Goal: Task Accomplishment & Management: Manage account settings

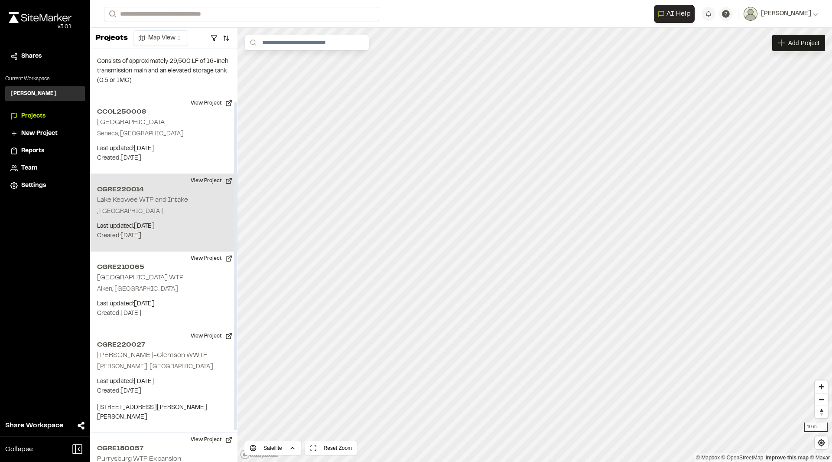
scroll to position [105, 0]
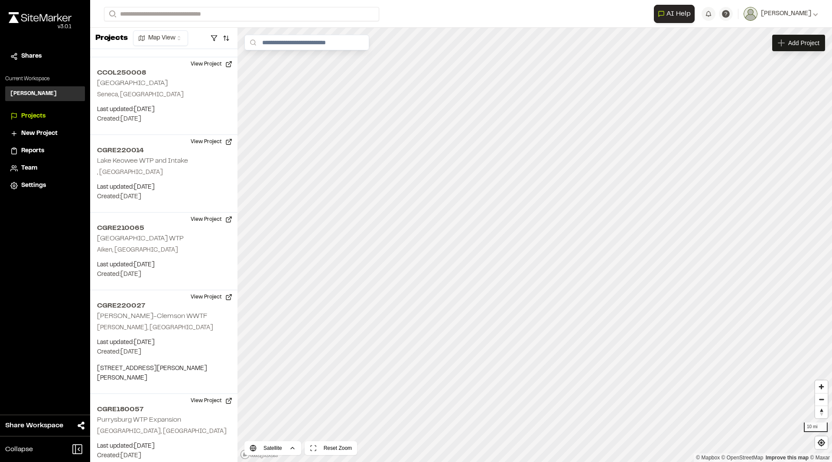
click at [28, 114] on span "Projects" at bounding box center [33, 116] width 24 height 10
click at [31, 94] on h3 "[PERSON_NAME]" at bounding box center [33, 94] width 46 height 8
click at [32, 167] on span "Team" at bounding box center [29, 168] width 16 height 10
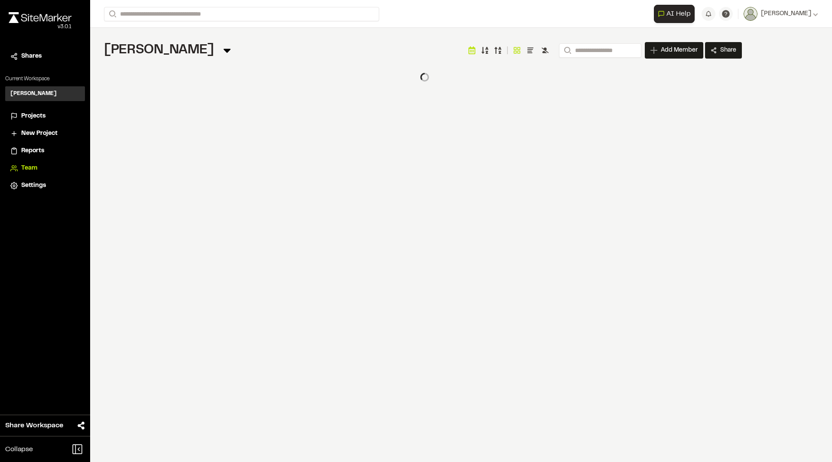
click at [29, 150] on span "Reports" at bounding box center [32, 151] width 23 height 10
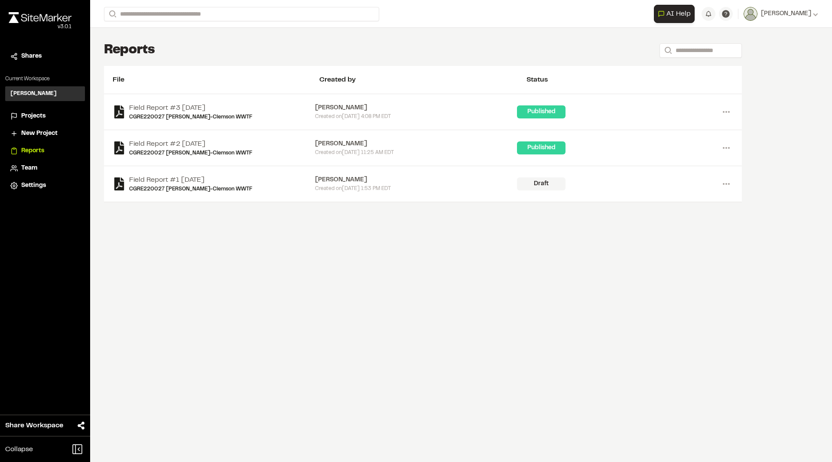
click at [42, 421] on span "Share Workspace" at bounding box center [34, 425] width 58 height 10
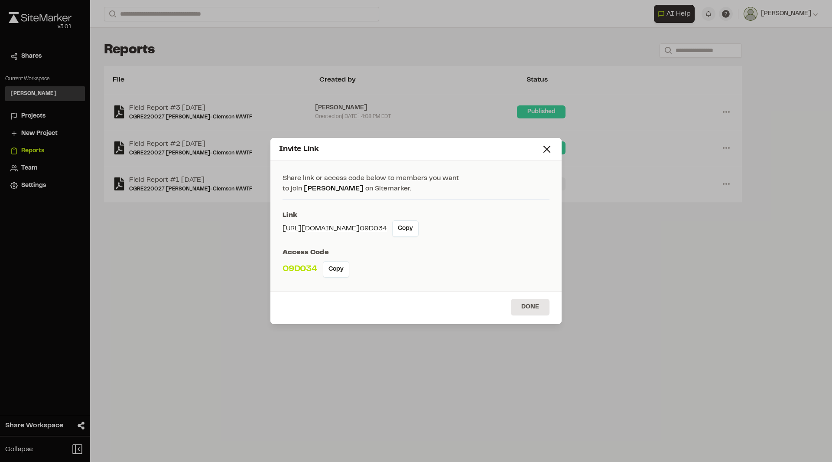
click at [554, 151] on div "Invite Link" at bounding box center [416, 149] width 291 height 23
click at [545, 150] on icon at bounding box center [547, 149] width 12 height 12
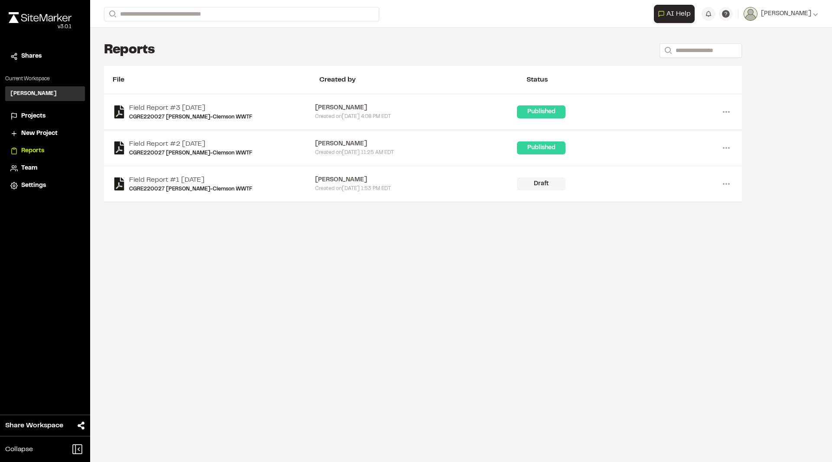
click at [37, 25] on div "v 3.0.1" at bounding box center [40, 27] width 63 height 8
click at [40, 17] on img at bounding box center [40, 17] width 63 height 11
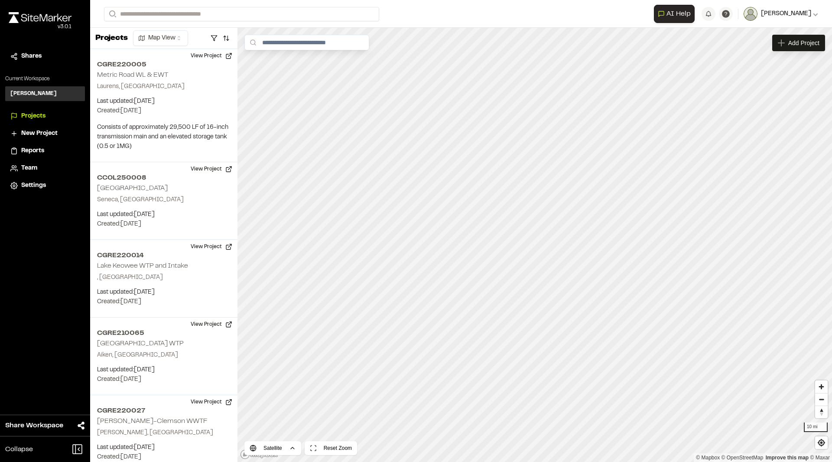
click at [815, 15] on icon at bounding box center [816, 14] width 5 height 3
click at [665, 12] on icon "Open AI Assistant" at bounding box center [661, 13] width 7 height 7
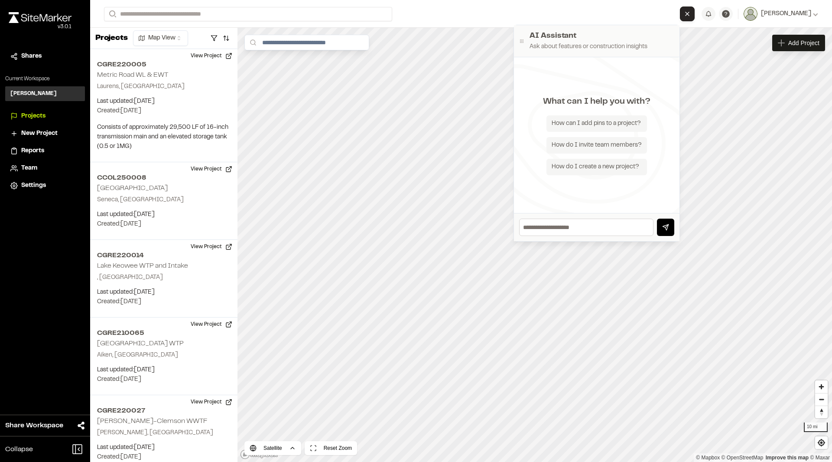
click at [515, 13] on form "Search" at bounding box center [392, 14] width 576 height 14
click at [695, 17] on button "Close AI Assistant" at bounding box center [687, 14] width 15 height 15
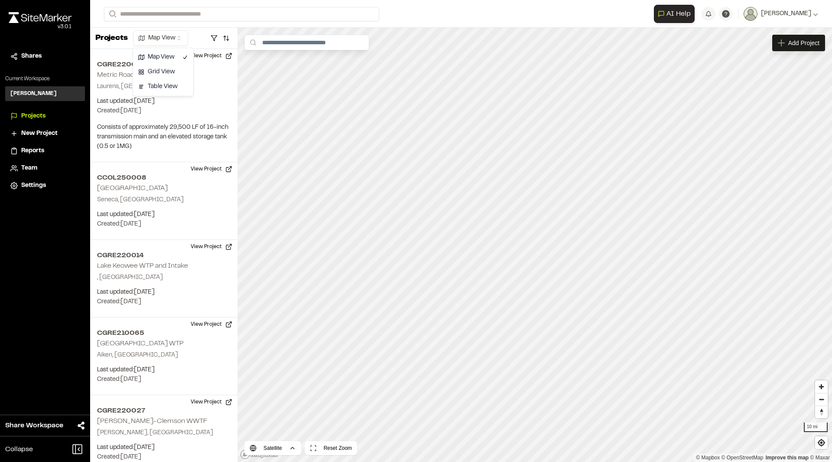
click at [171, 35] on html "**********" at bounding box center [416, 231] width 832 height 462
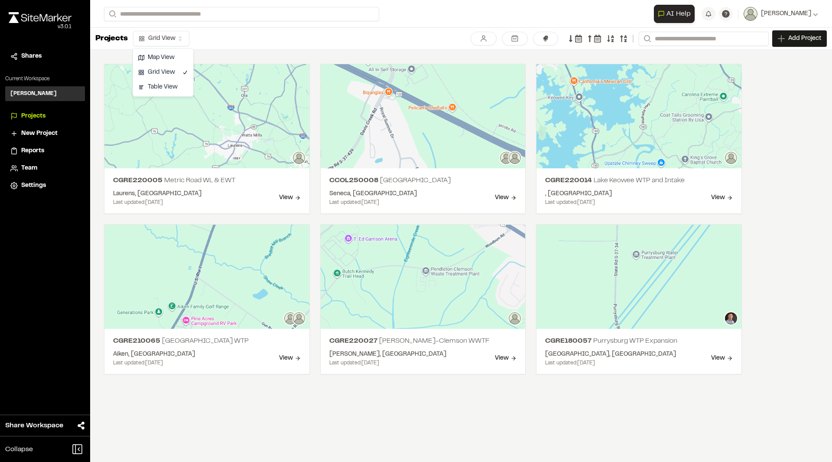
click at [181, 32] on html "**********" at bounding box center [416, 231] width 832 height 462
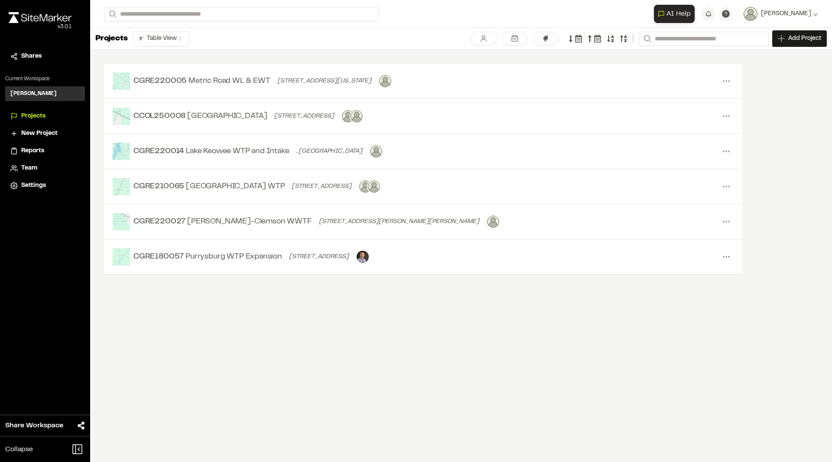
click at [27, 170] on li "Team" at bounding box center [45, 168] width 80 height 16
click at [27, 170] on span "Team" at bounding box center [29, 168] width 16 height 10
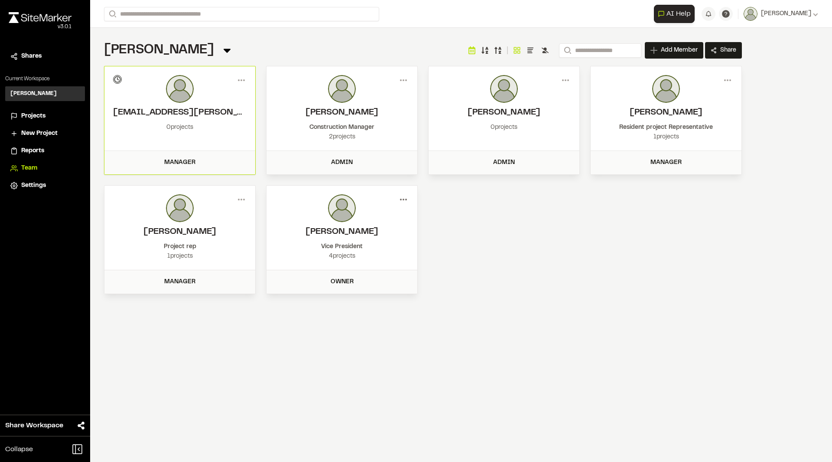
click at [404, 199] on circle at bounding box center [404, 200] width 2 height 2
click at [345, 215] on div "View" at bounding box center [372, 217] width 75 height 13
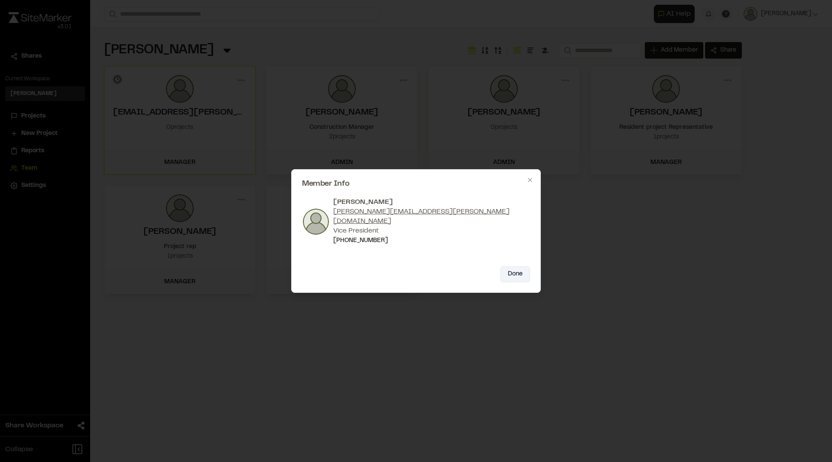
click at [522, 268] on button "Done" at bounding box center [515, 274] width 29 height 16
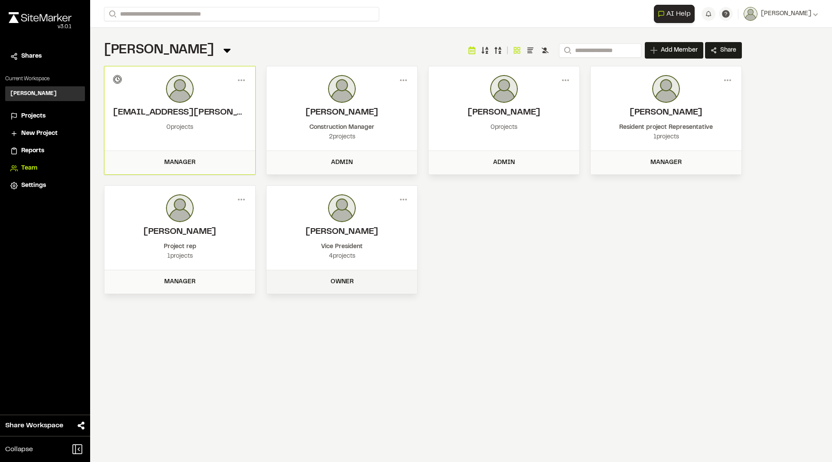
click at [347, 274] on div "Owner" at bounding box center [342, 281] width 151 height 23
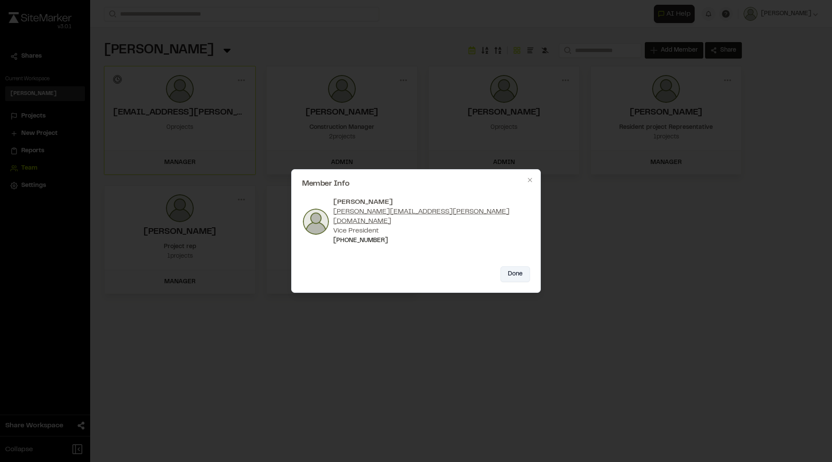
click at [515, 271] on button "Done" at bounding box center [515, 274] width 29 height 16
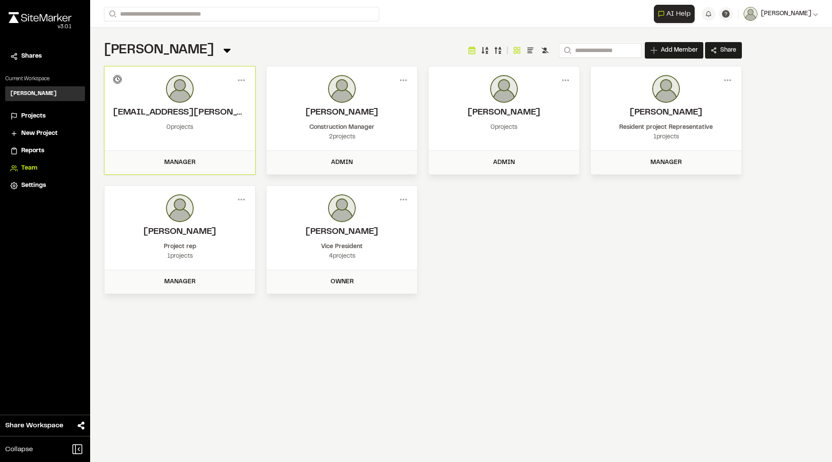
click at [813, 14] on icon at bounding box center [815, 13] width 5 height 5
click at [762, 43] on link "Settings" at bounding box center [780, 46] width 75 height 13
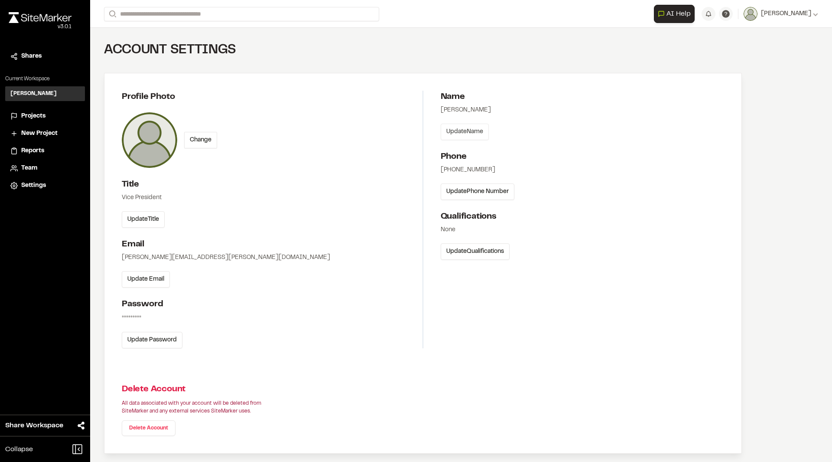
click at [467, 126] on button "Update Name" at bounding box center [465, 132] width 48 height 16
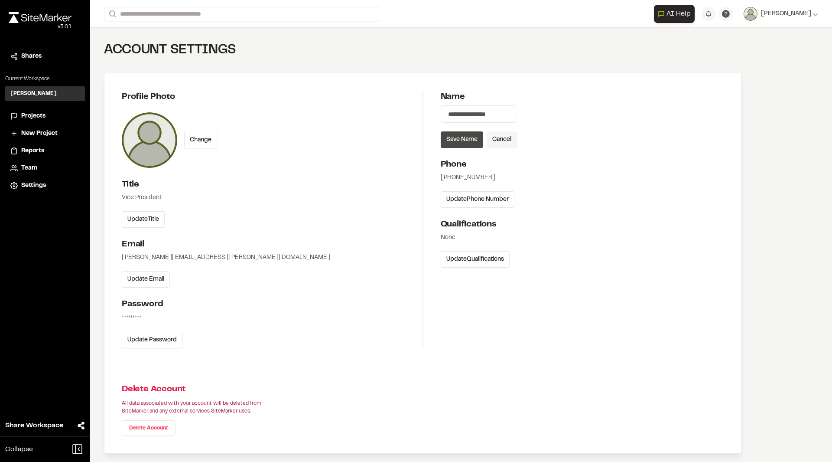
type input "**********"
click at [469, 140] on button "Save Name" at bounding box center [462, 139] width 42 height 16
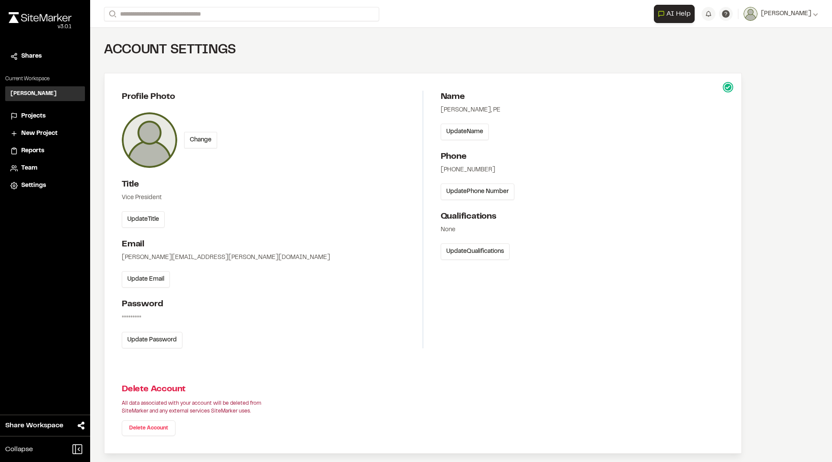
click at [482, 48] on h1 "Account Settings" at bounding box center [423, 50] width 638 height 17
click at [33, 168] on span "Team" at bounding box center [29, 168] width 16 height 10
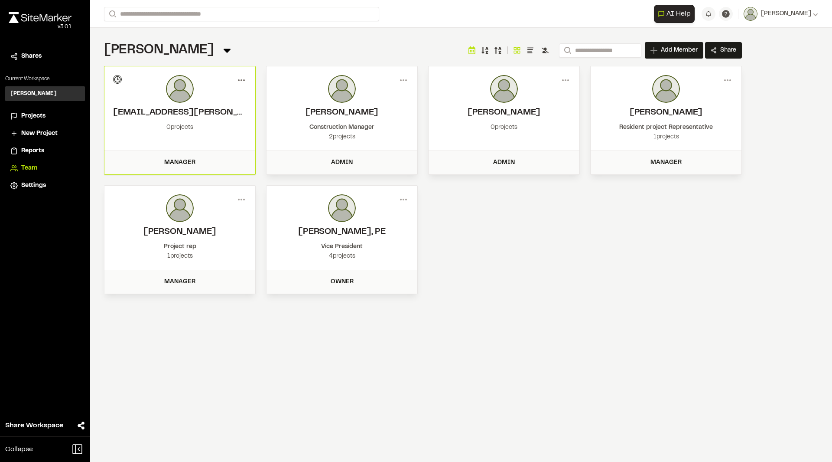
click at [242, 84] on icon at bounding box center [242, 80] width 14 height 14
click at [137, 116] on h2 "[EMAIL_ADDRESS][PERSON_NAME][DOMAIN_NAME]" at bounding box center [180, 112] width 134 height 13
click at [238, 76] on icon at bounding box center [242, 80] width 14 height 14
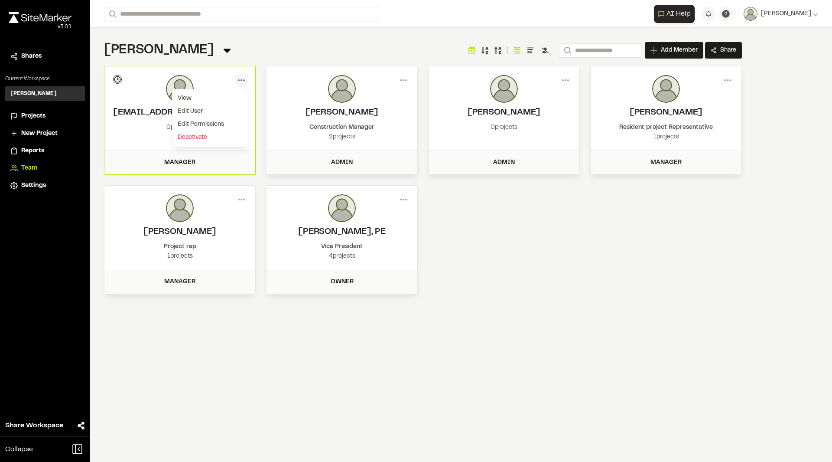
click at [238, 76] on icon at bounding box center [242, 80] width 14 height 14
click at [192, 94] on div "View" at bounding box center [210, 98] width 75 height 13
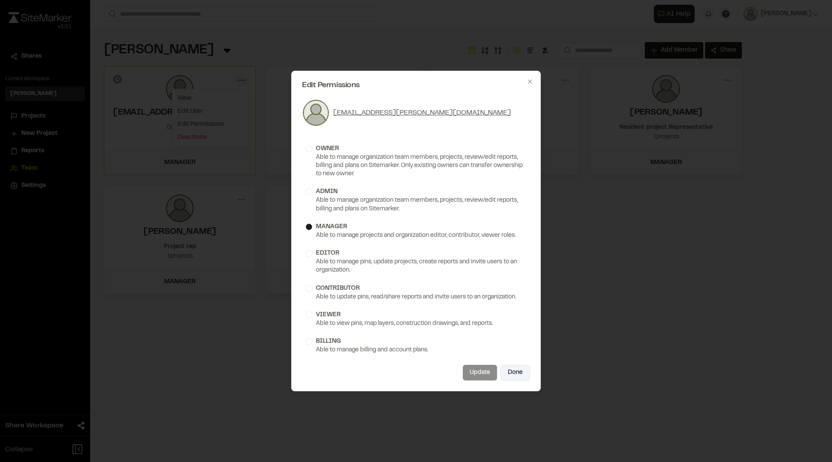
click at [512, 368] on button "Done" at bounding box center [515, 373] width 29 height 16
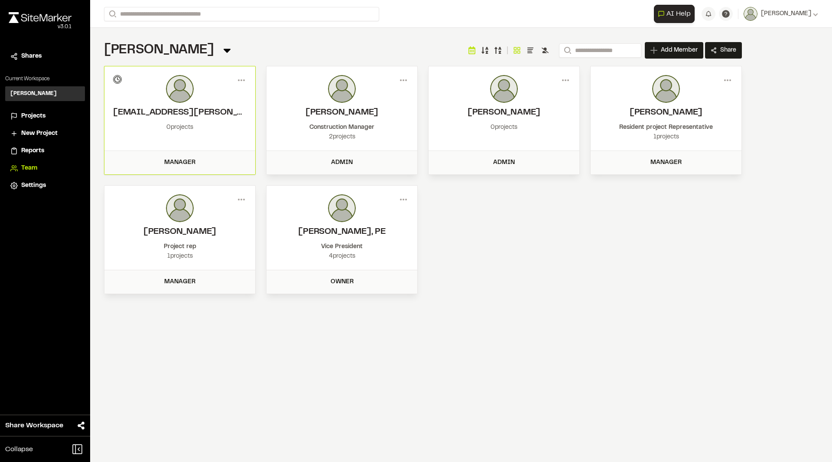
click at [819, 13] on div "**********" at bounding box center [461, 14] width 742 height 28
click at [816, 14] on icon at bounding box center [815, 13] width 5 height 5
click at [603, 228] on div "**********" at bounding box center [423, 180] width 638 height 228
click at [528, 52] on icon at bounding box center [530, 52] width 5 height 1
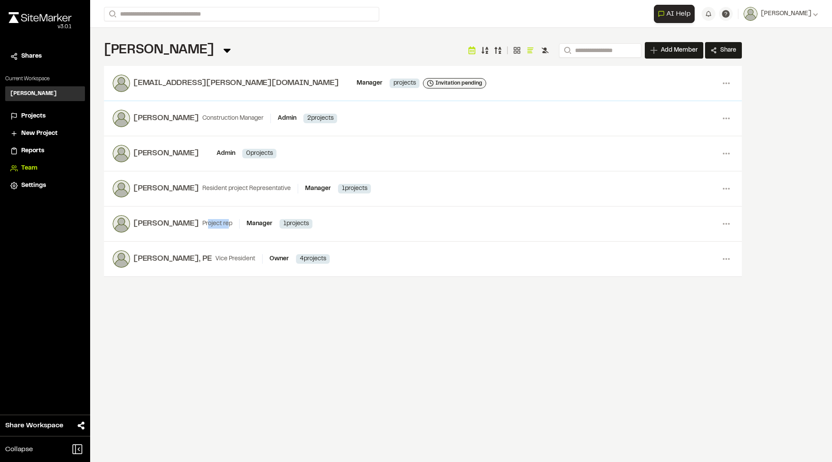
drag, startPoint x: 197, startPoint y: 221, endPoint x: 219, endPoint y: 222, distance: 22.1
click at [219, 222] on div "Project rep" at bounding box center [220, 224] width 37 height 10
click at [436, 83] on div "Invitation pending" at bounding box center [459, 83] width 47 height 8
click at [37, 20] on img at bounding box center [40, 17] width 63 height 11
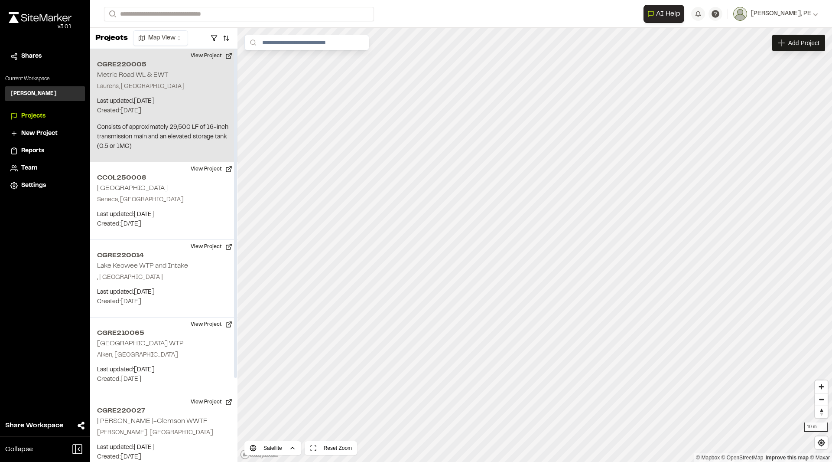
click at [145, 77] on h2 "Metric Road WL & EWT" at bounding box center [132, 75] width 71 height 6
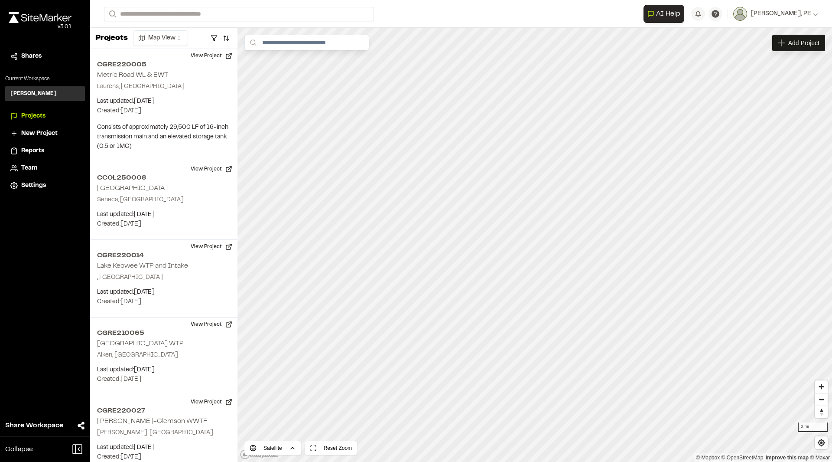
click at [29, 117] on span "Projects" at bounding box center [33, 116] width 24 height 10
click at [41, 117] on span "Projects" at bounding box center [33, 116] width 24 height 10
